Goal: Information Seeking & Learning: Compare options

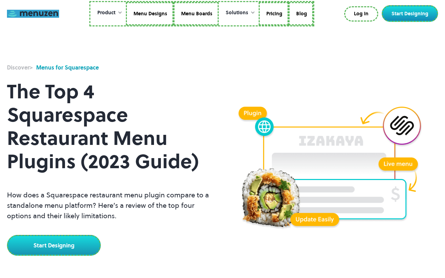
click at [33, 14] on link at bounding box center [33, 14] width 52 height 8
click at [150, 14] on link "Menu Designs" at bounding box center [150, 14] width 48 height 24
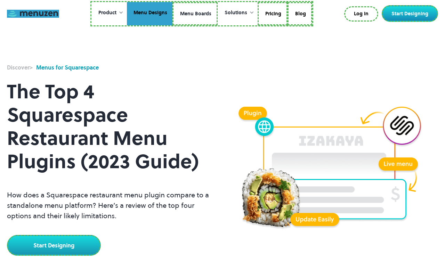
click at [195, 14] on link "Menu Boards" at bounding box center [194, 14] width 45 height 24
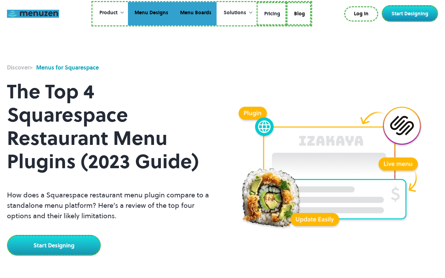
click at [271, 14] on link "Pricing" at bounding box center [271, 14] width 30 height 24
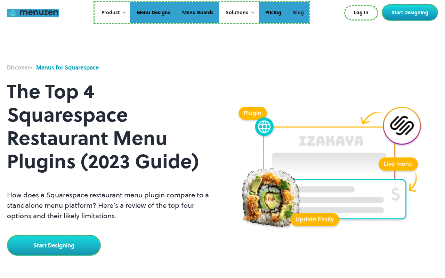
click at [297, 13] on link "Blog" at bounding box center [297, 13] width 23 height 22
click at [362, 13] on link "Log In" at bounding box center [361, 13] width 33 height 14
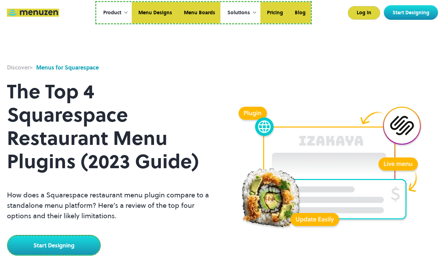
click at [411, 13] on link "Start Designing" at bounding box center [411, 12] width 54 height 15
click at [53, 244] on link "Start Designing" at bounding box center [54, 245] width 94 height 21
